Goal: Find specific page/section

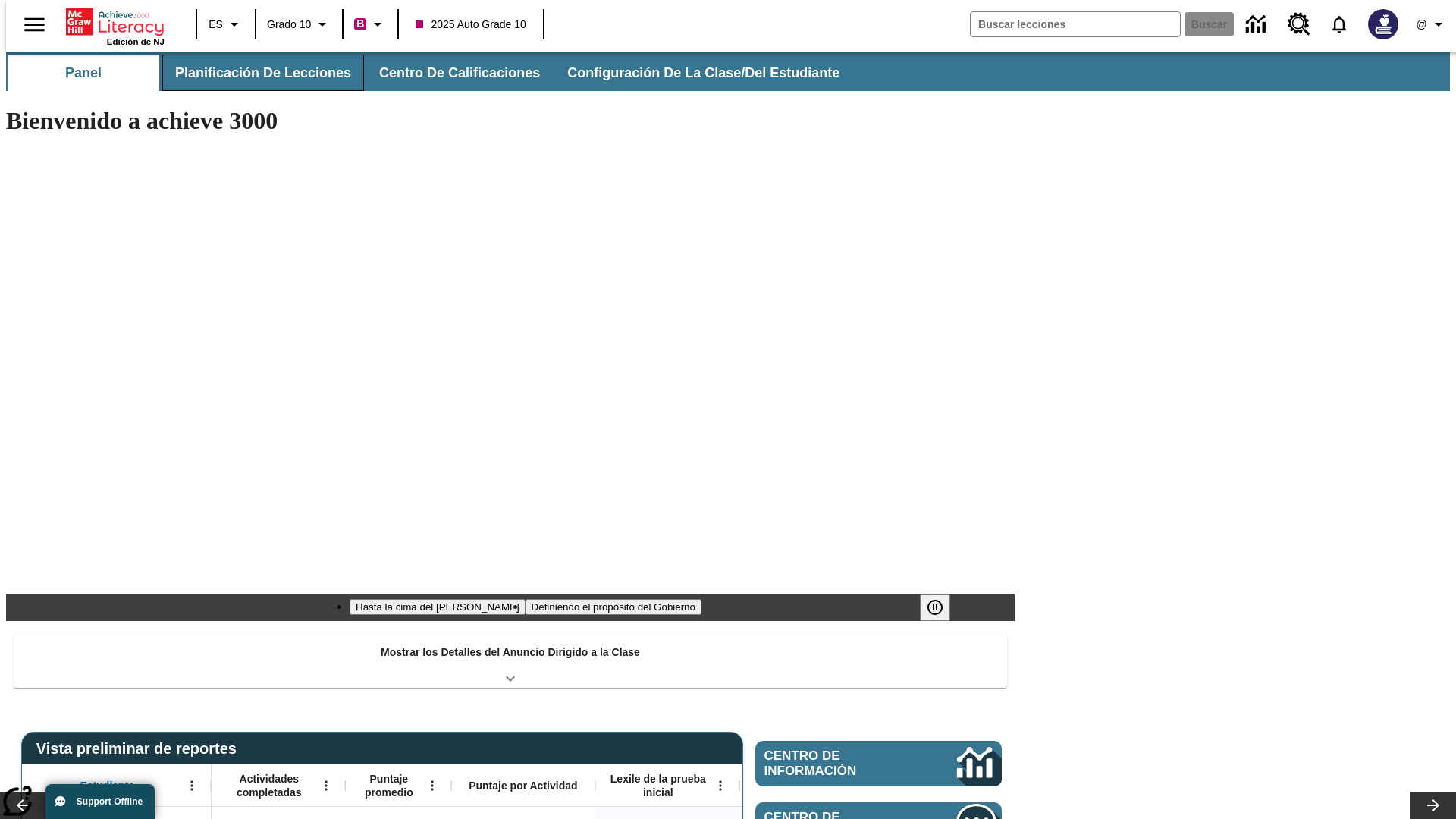
click at [254, 73] on button "Planificación de lecciones" at bounding box center [263, 72] width 202 height 37
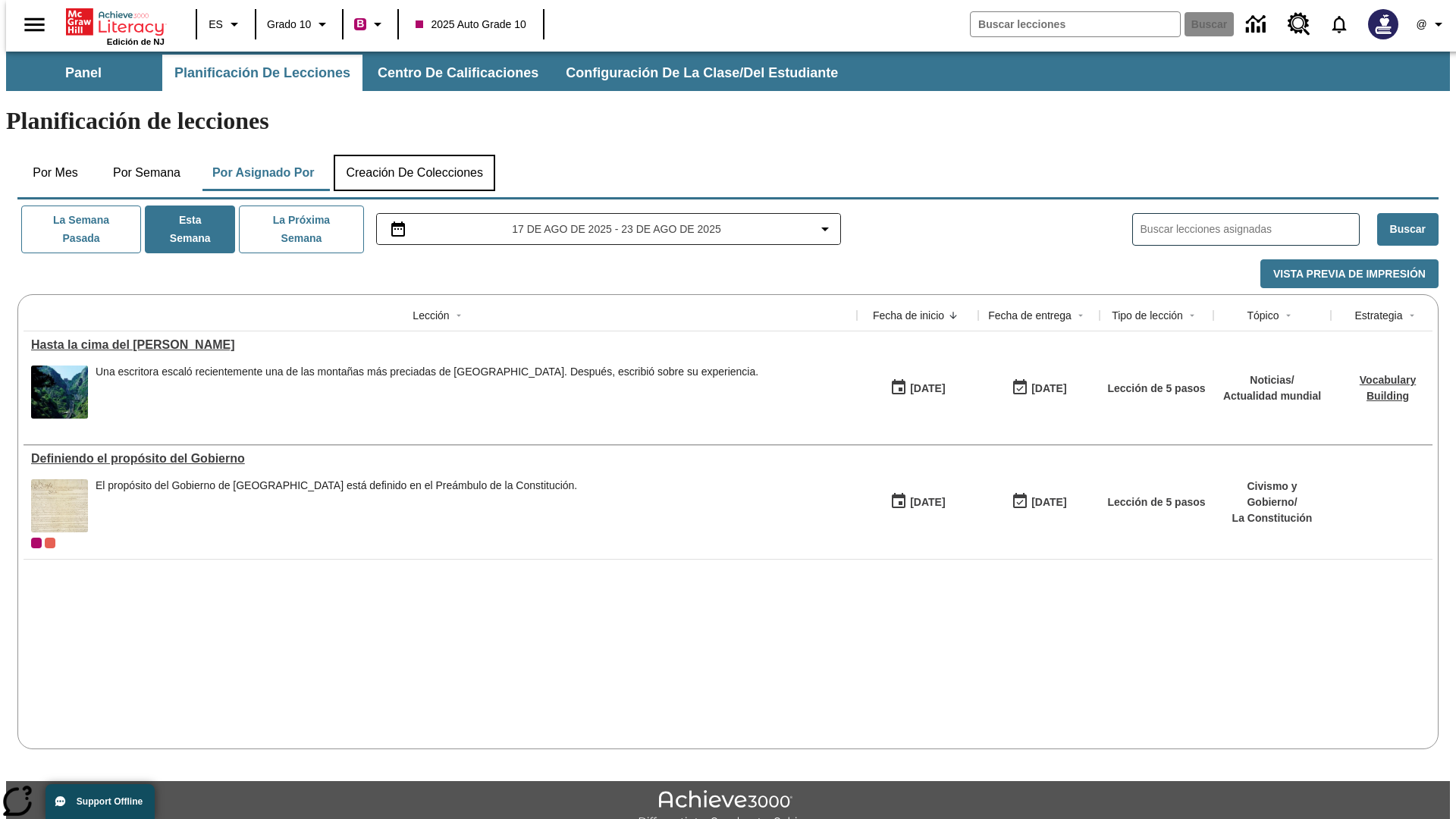
click at [414, 155] on button "Creación de colecciones" at bounding box center [415, 173] width 162 height 37
